Goal: Information Seeking & Learning: Learn about a topic

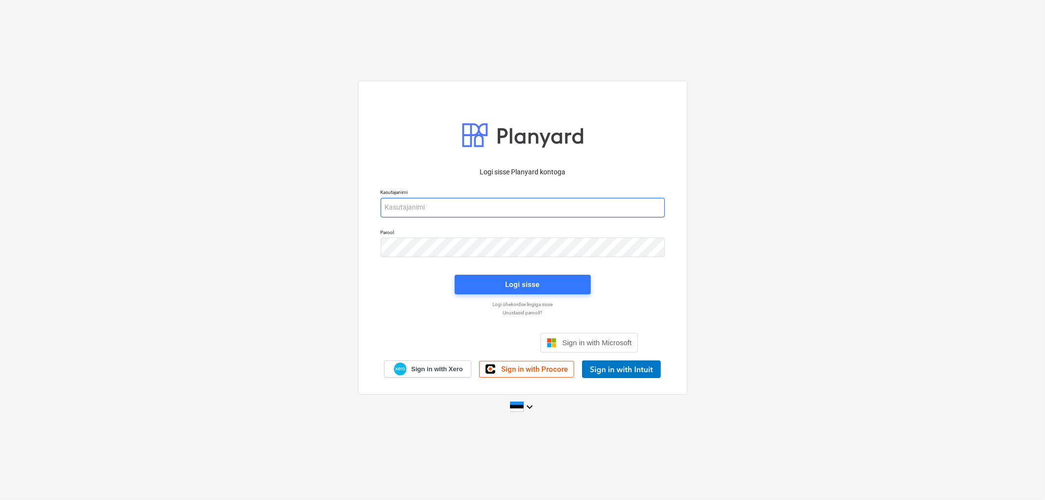
click at [494, 212] on input "email" at bounding box center [523, 208] width 284 height 20
click at [493, 212] on input "email" at bounding box center [523, 208] width 284 height 20
type input "[PERSON_NAME][EMAIL_ADDRESS][DOMAIN_NAME]"
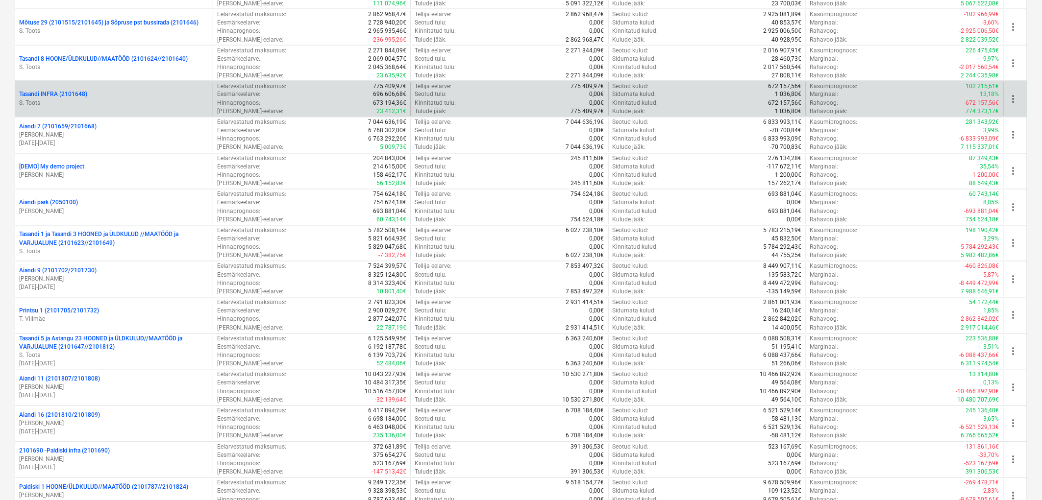
scroll to position [708, 0]
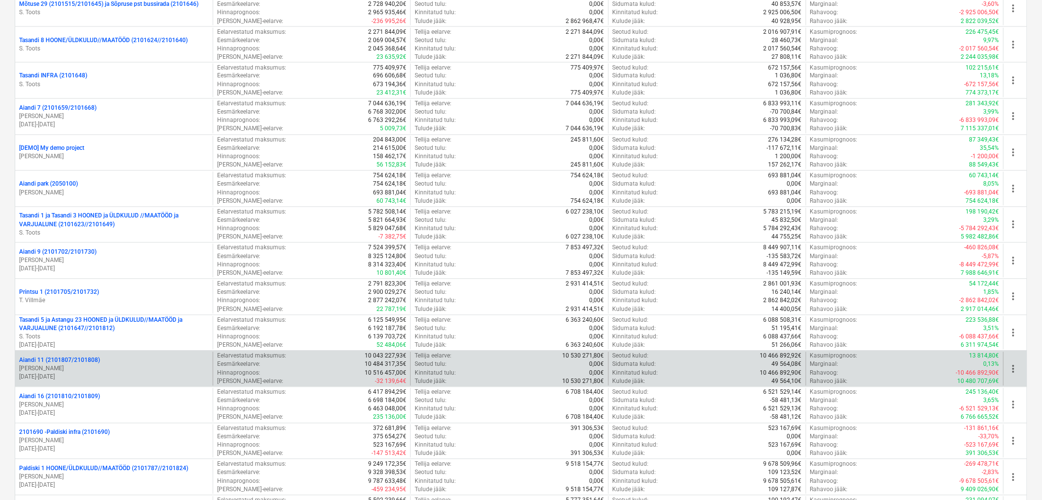
click at [100, 361] on div "Aiandi 11 (2101807/2101808)" at bounding box center [114, 361] width 190 height 8
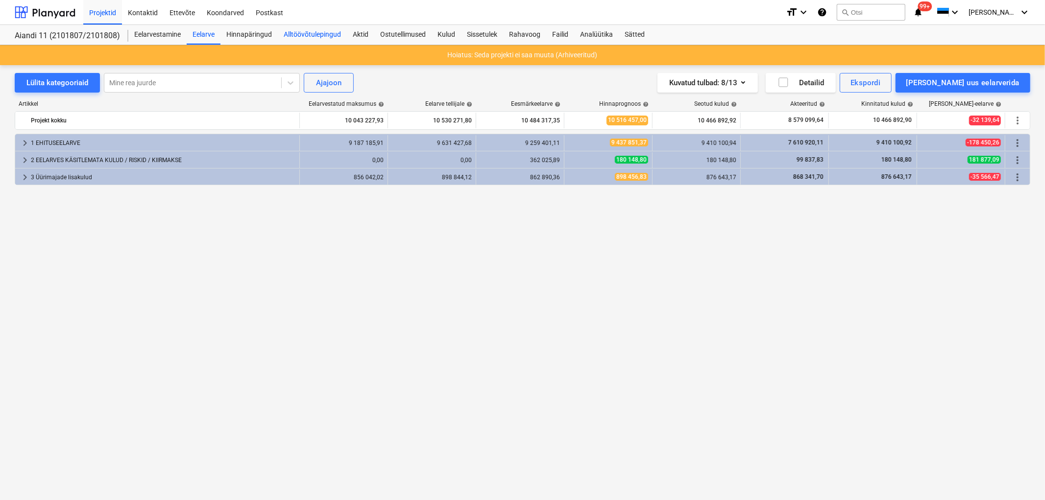
click at [290, 31] on div "Alltöövõtulepingud" at bounding box center [312, 35] width 69 height 20
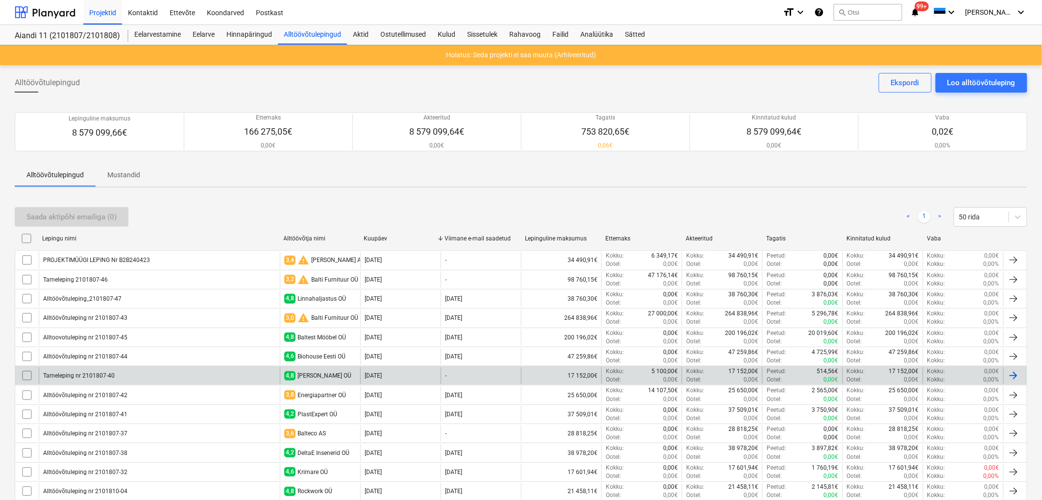
click at [96, 373] on div "Tarneleping nr 2101807-40" at bounding box center [79, 376] width 72 height 7
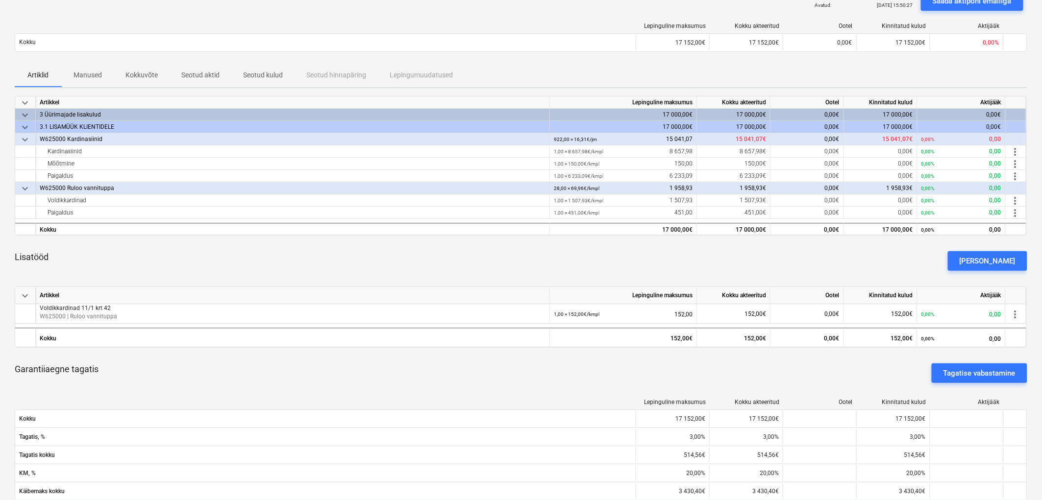
scroll to position [163, 0]
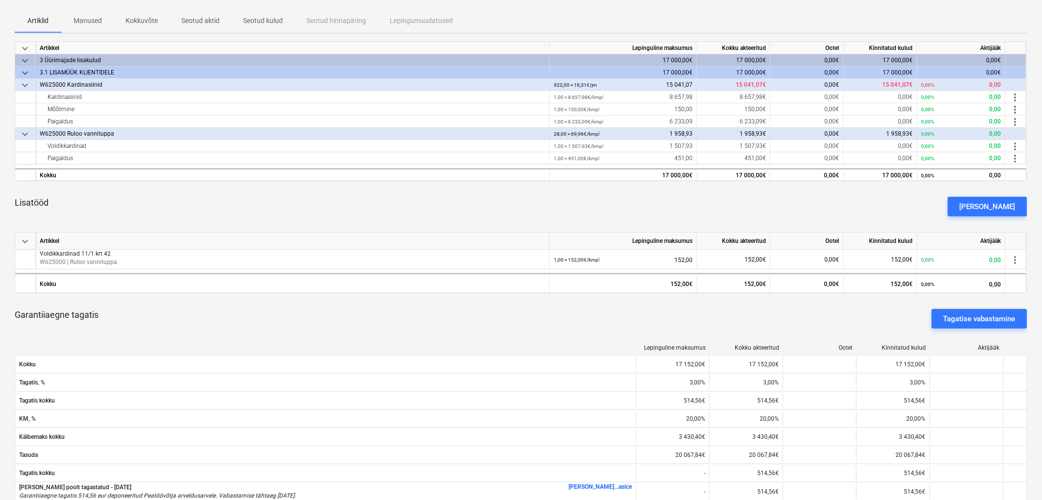
click at [753, 331] on div "Garantiiaegne tagatis Tagatise vabastamine" at bounding box center [521, 318] width 1013 height 35
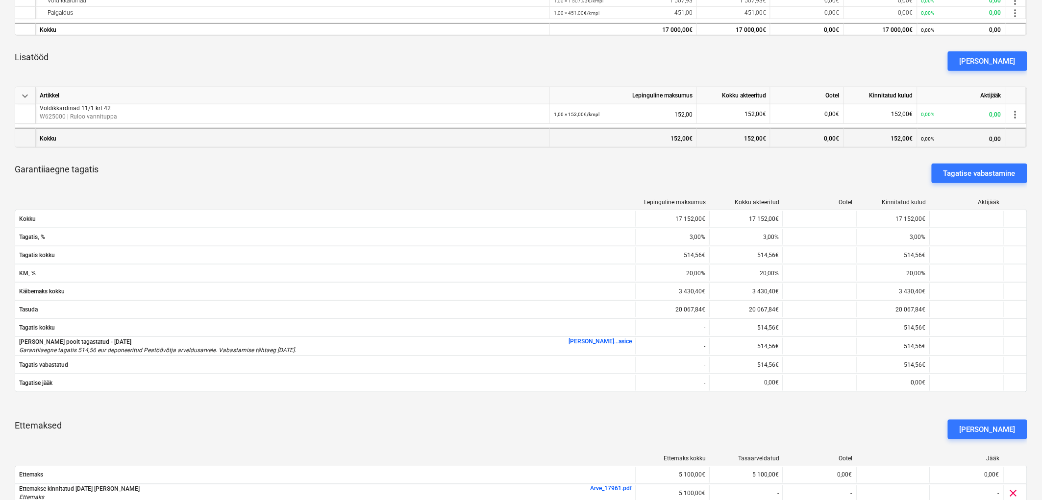
scroll to position [89, 0]
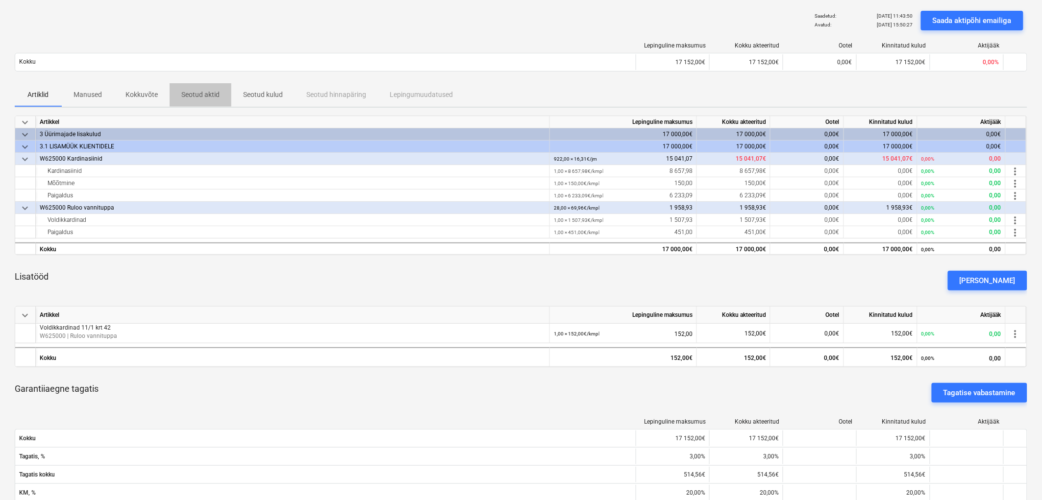
click at [189, 94] on p "Seotud aktid" at bounding box center [200, 95] width 38 height 10
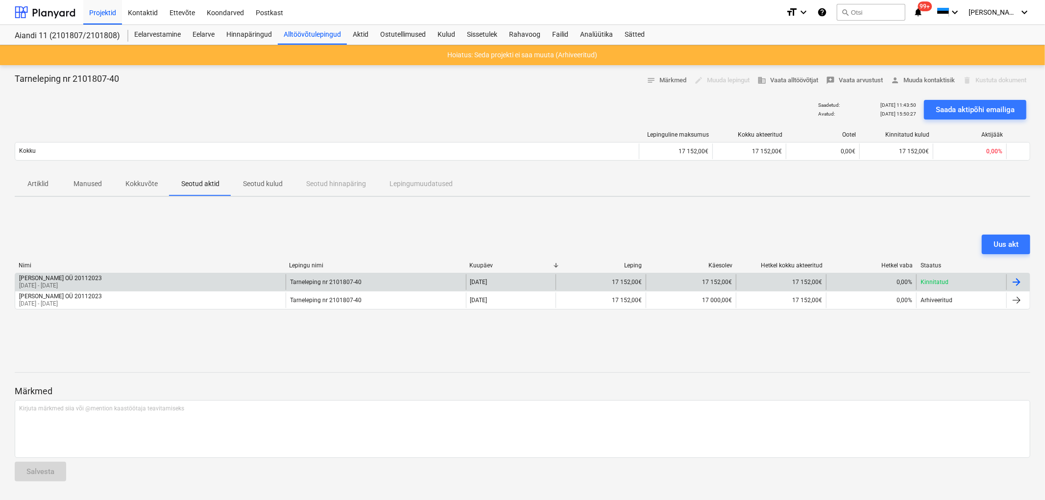
click at [79, 285] on p "[DATE] - [DATE]" at bounding box center [60, 286] width 83 height 8
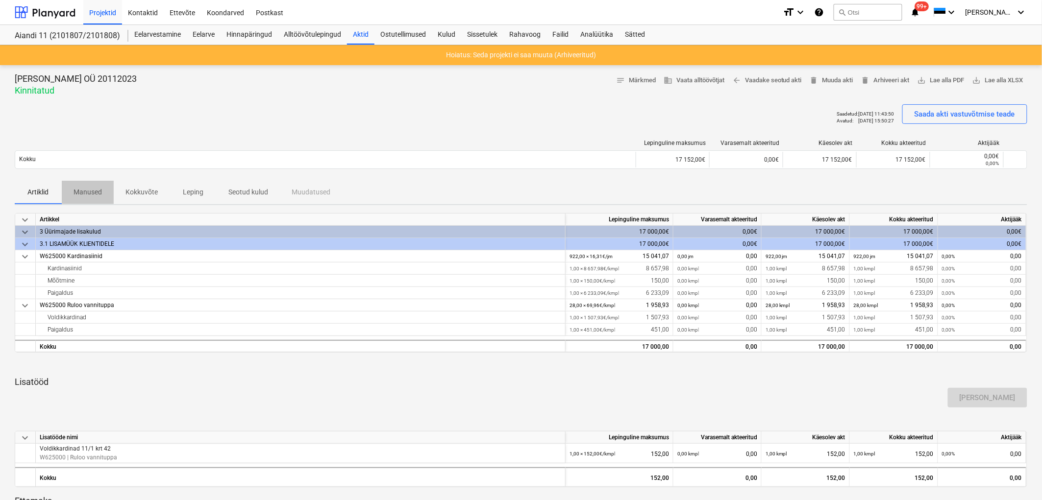
click at [89, 193] on p "Manused" at bounding box center [88, 192] width 28 height 10
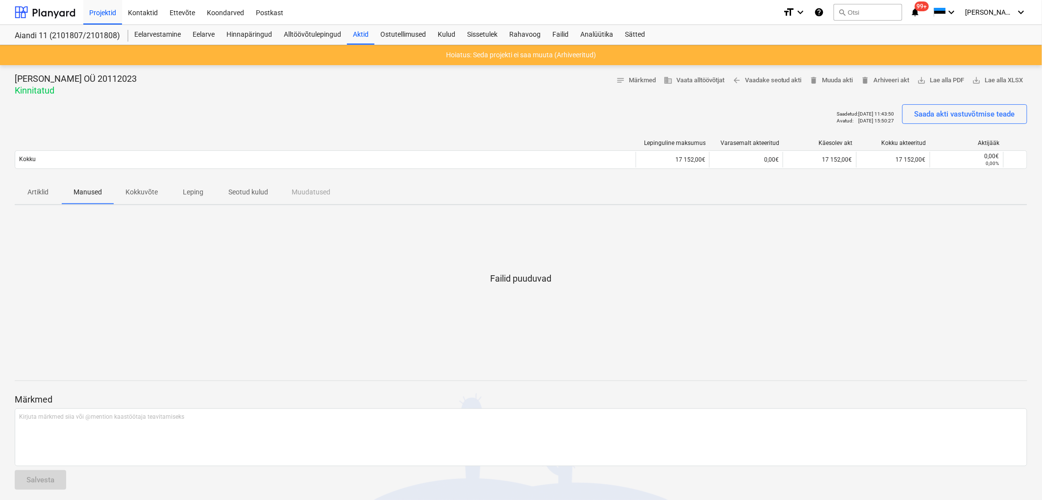
click at [137, 194] on p "Kokkuvõte" at bounding box center [141, 192] width 32 height 10
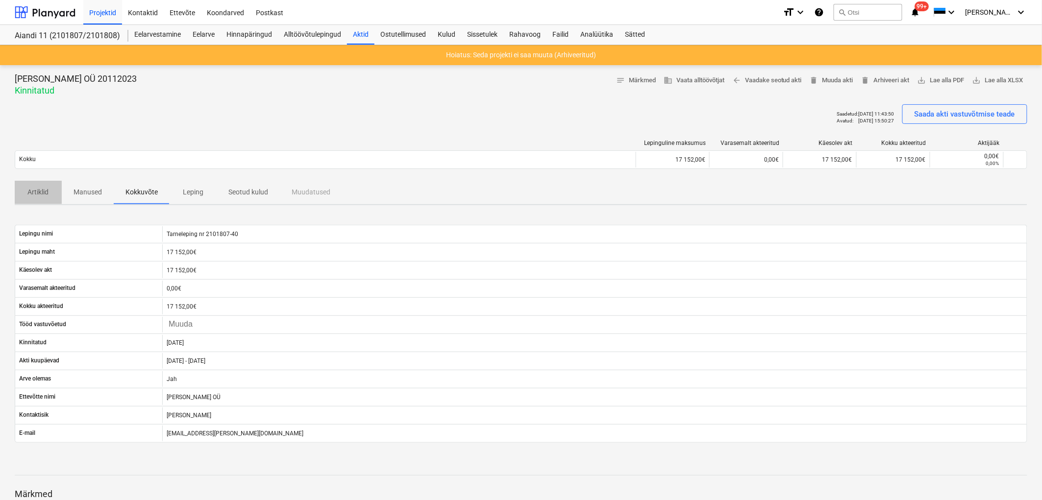
click at [42, 190] on p "Artiklid" at bounding box center [38, 192] width 24 height 10
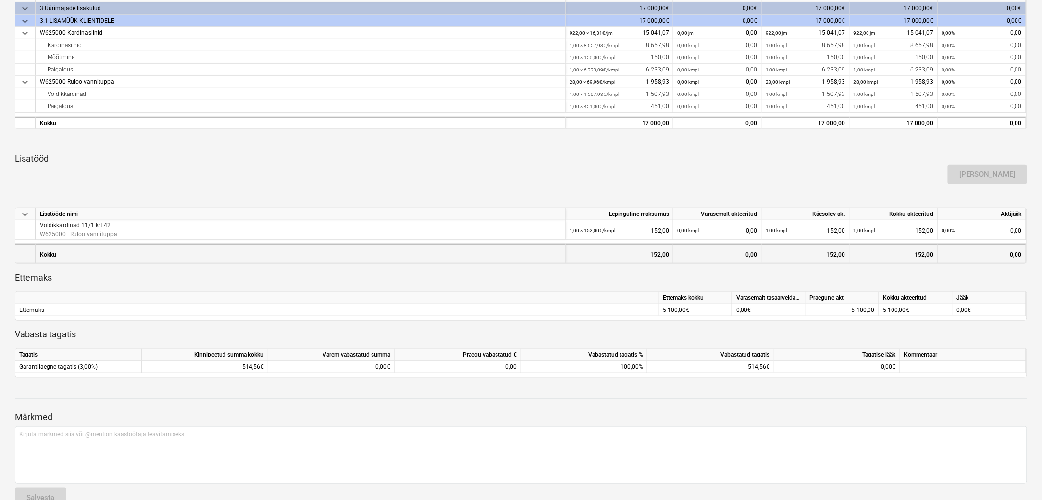
scroll to position [246, 0]
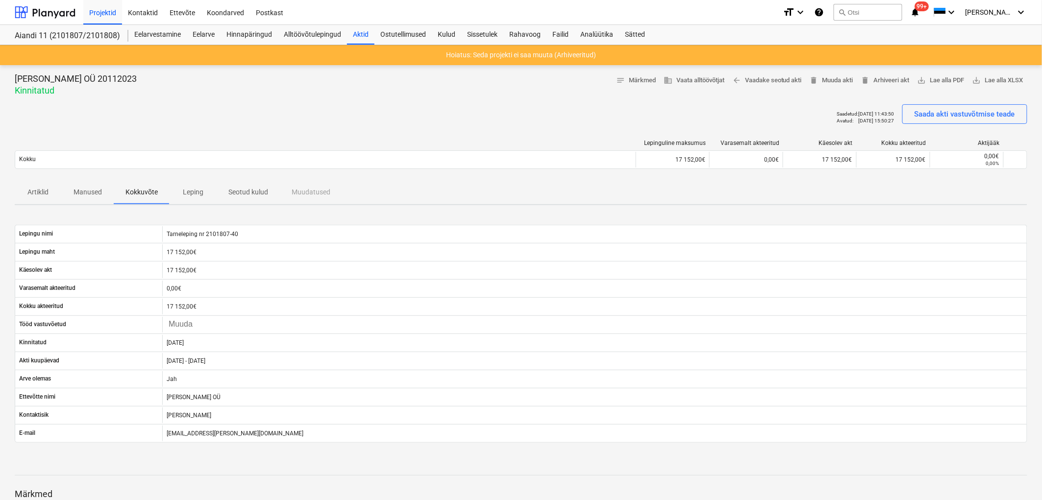
click at [188, 196] on p "Leping" at bounding box center [193, 192] width 24 height 10
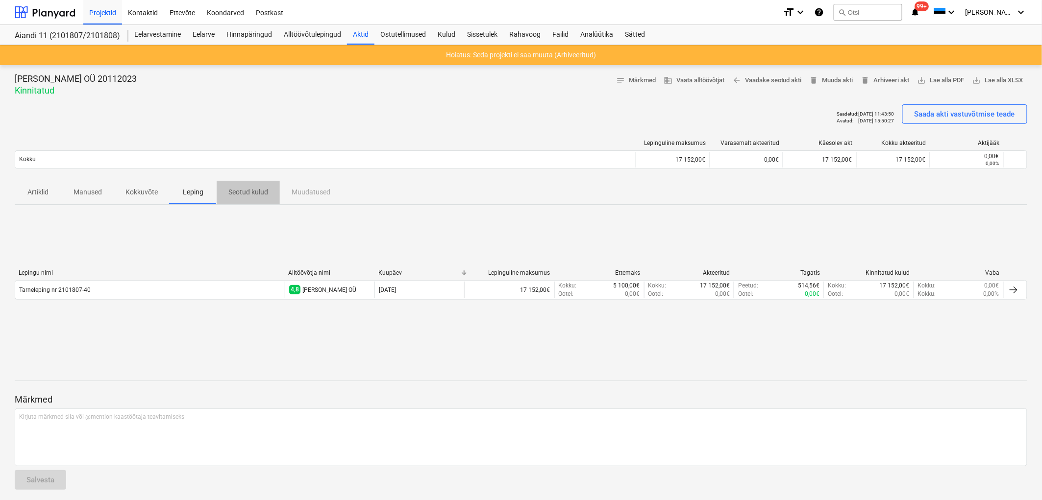
click at [253, 193] on p "Seotud kulud" at bounding box center [248, 192] width 40 height 10
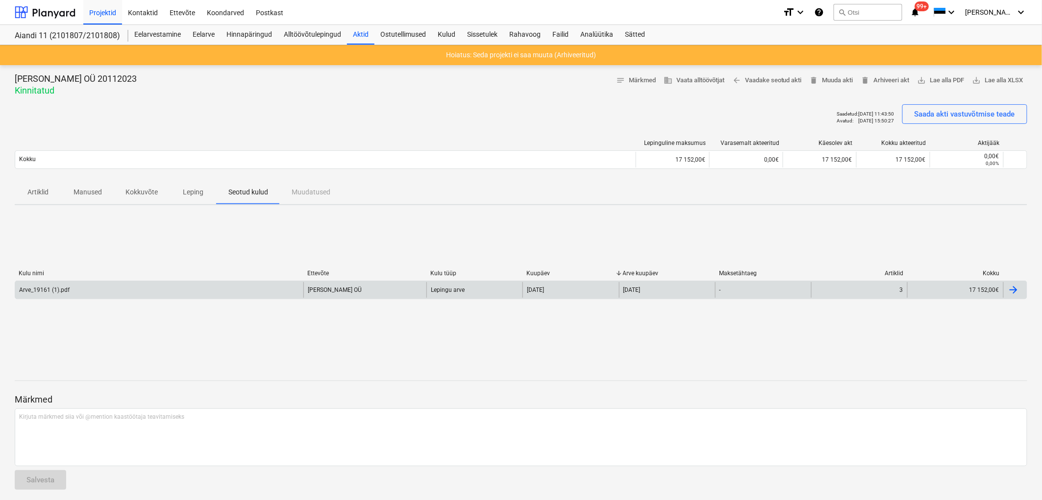
click at [105, 292] on div "Arve_19161 (1).pdf" at bounding box center [159, 290] width 288 height 16
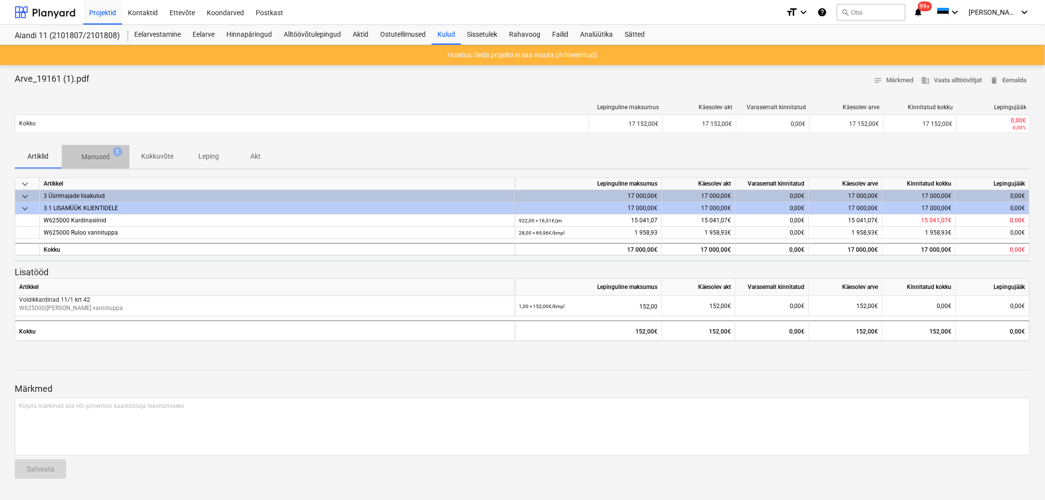
click at [94, 159] on p "Manused" at bounding box center [95, 157] width 28 height 10
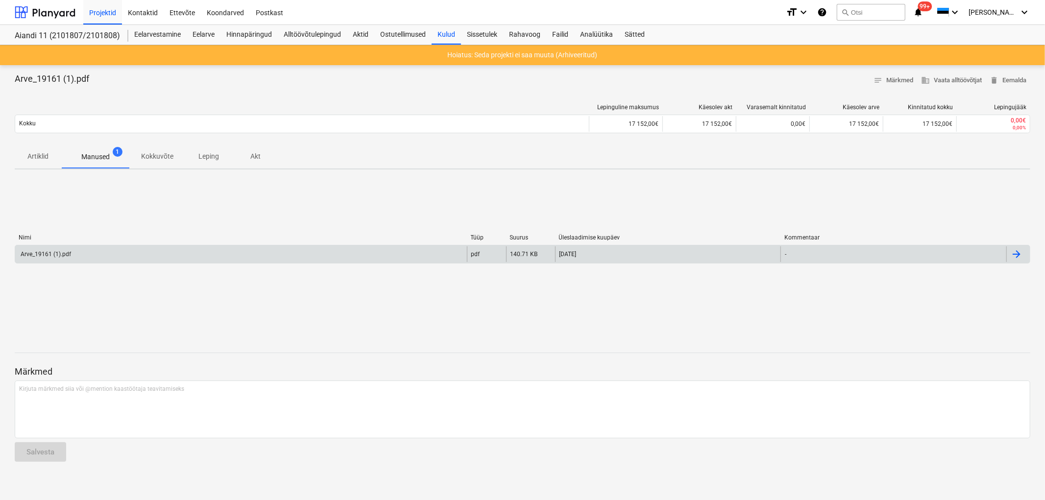
click at [58, 253] on div "Arve_19161 (1).pdf" at bounding box center [45, 254] width 52 height 7
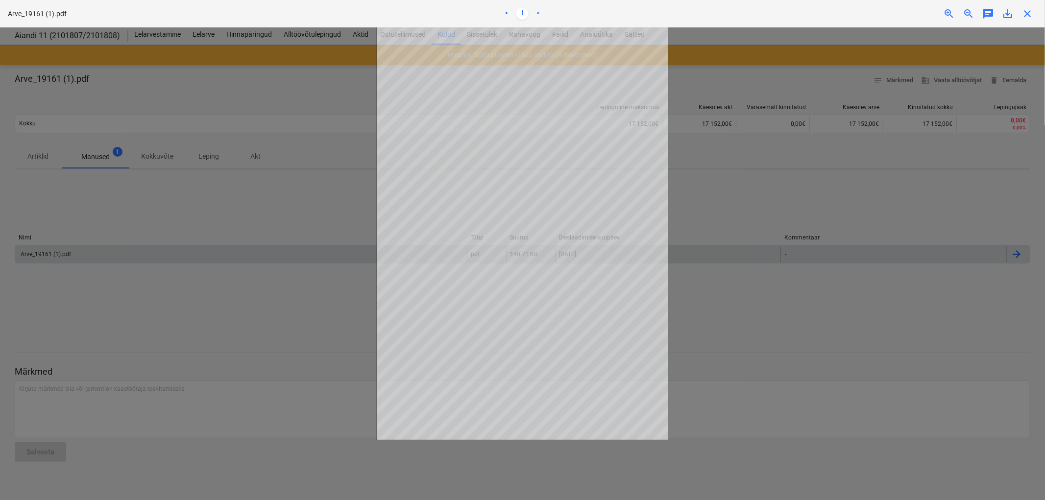
click at [143, 208] on div at bounding box center [522, 263] width 1045 height 473
click at [1026, 12] on span "close" at bounding box center [1028, 14] width 12 height 12
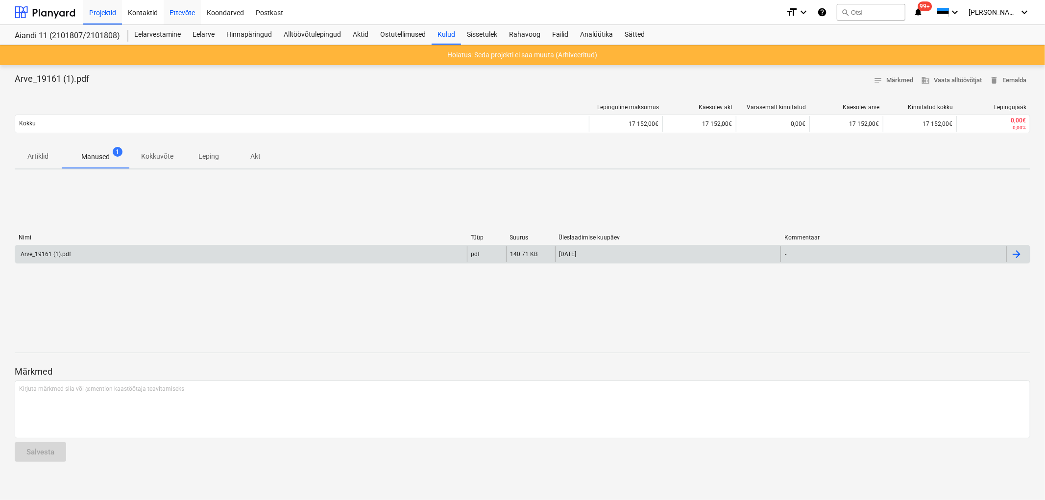
click at [172, 15] on div "Ettevõte" at bounding box center [182, 12] width 37 height 25
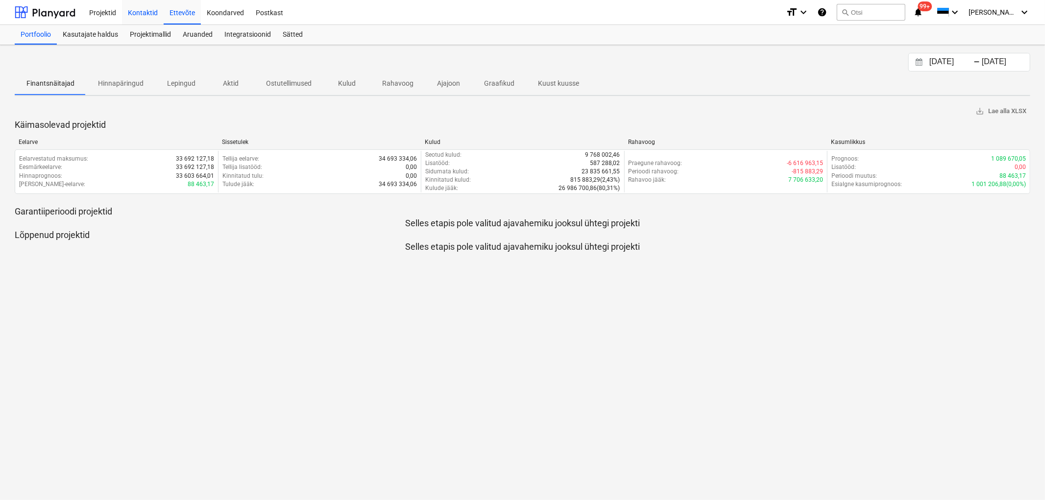
click at [143, 17] on div "Kontaktid" at bounding box center [143, 12] width 42 height 25
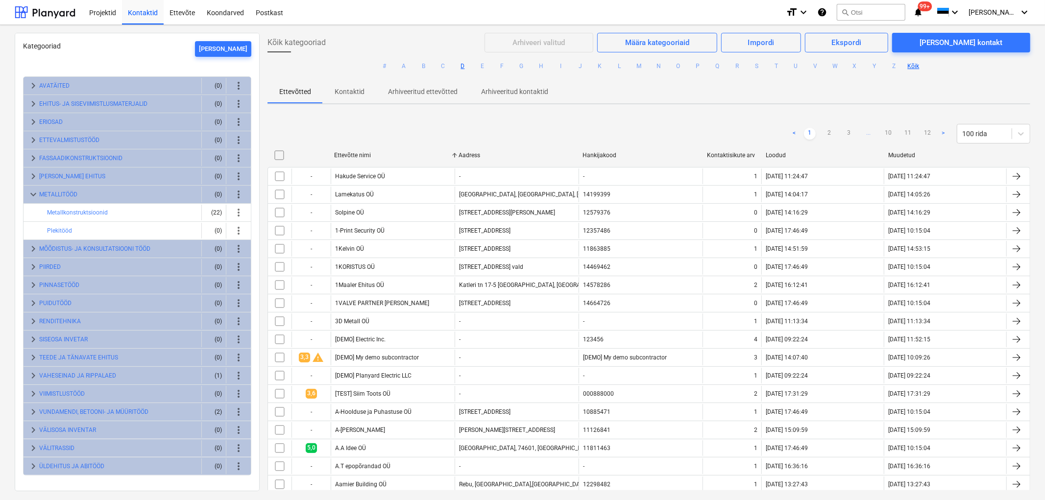
click at [462, 67] on button "D" at bounding box center [463, 66] width 12 height 12
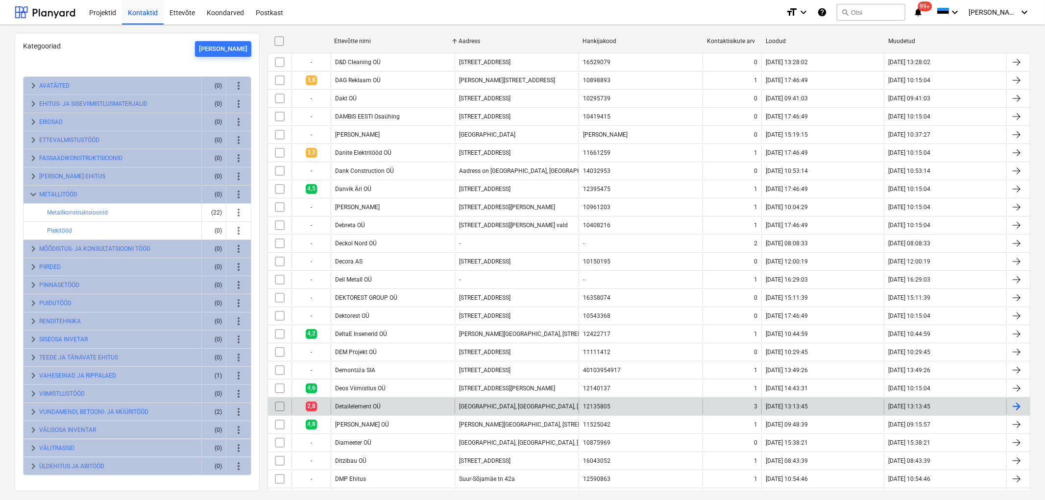
scroll to position [54, 0]
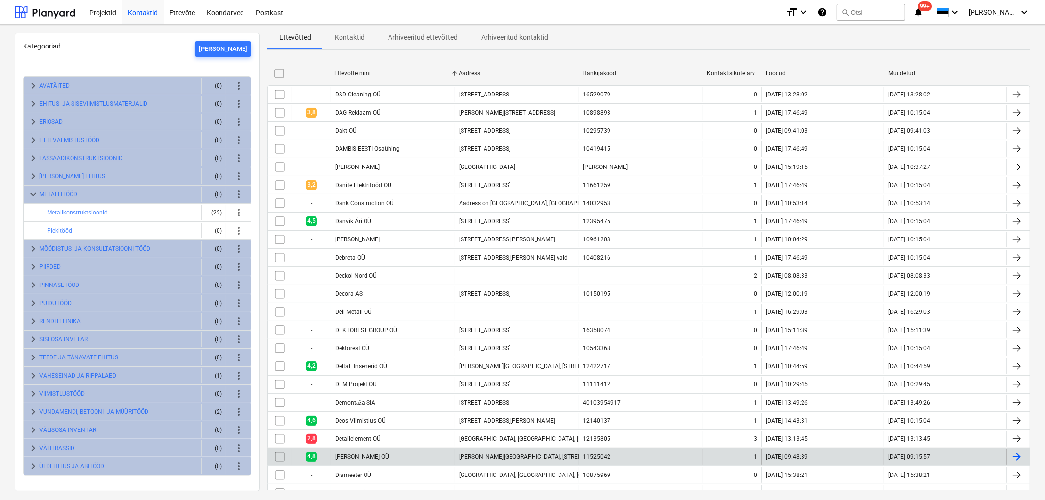
click at [373, 459] on div "[PERSON_NAME] OÜ" at bounding box center [393, 457] width 124 height 16
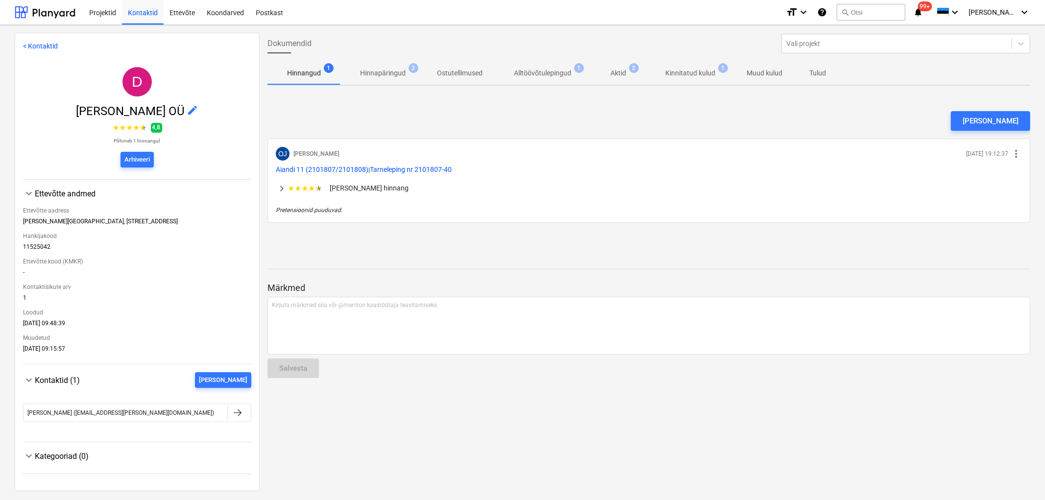
click at [279, 189] on span "keyboard_arrow_right" at bounding box center [282, 189] width 12 height 12
